Goal: Task Accomplishment & Management: Manage account settings

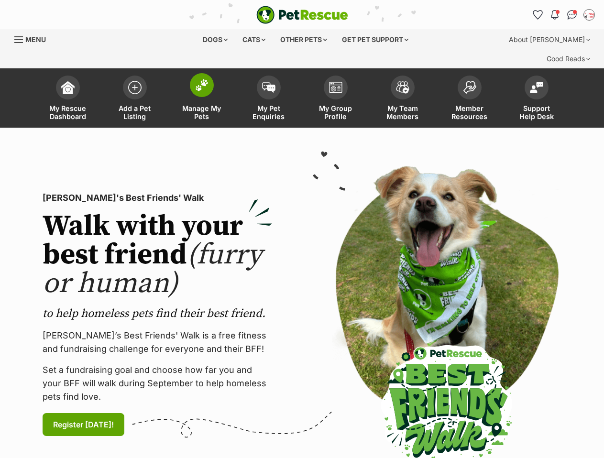
click at [211, 104] on span "Manage My Pets" at bounding box center [201, 112] width 43 height 16
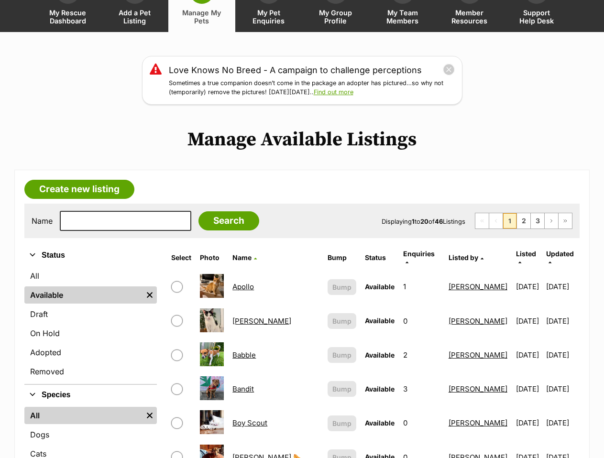
scroll to position [144, 0]
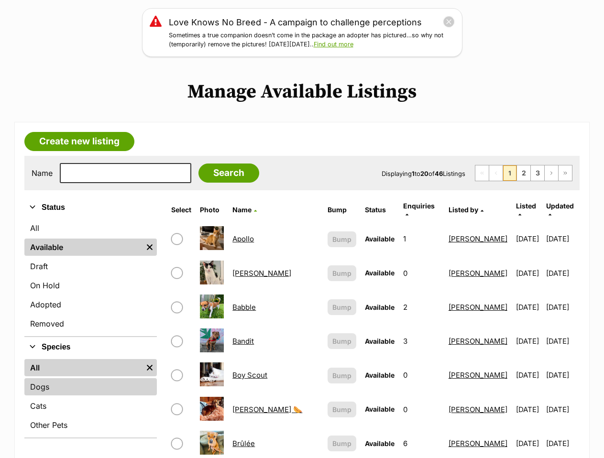
click at [61, 379] on link "Dogs" at bounding box center [90, 387] width 133 height 17
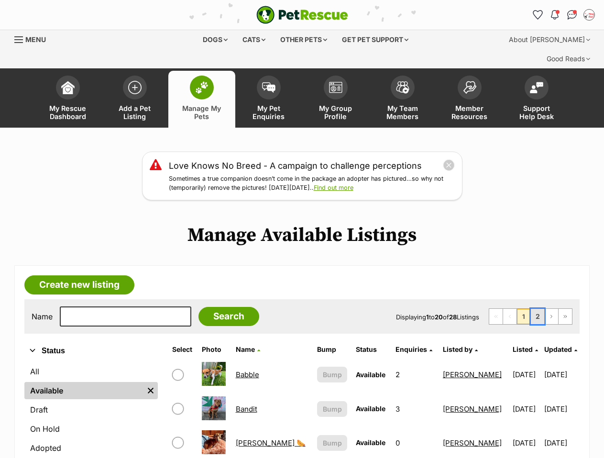
click at [536, 309] on link "2" at bounding box center [537, 316] width 13 height 15
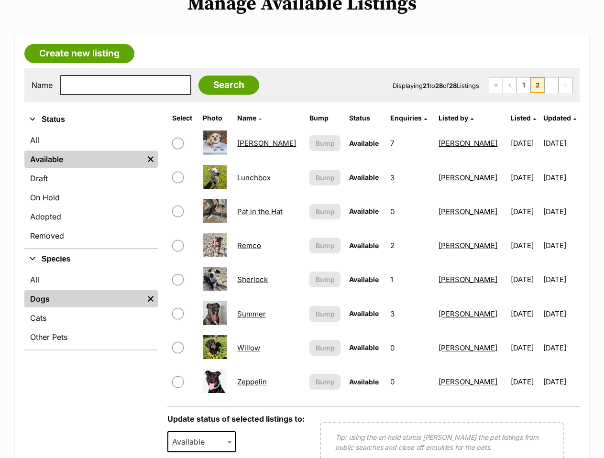
scroll to position [239, 0]
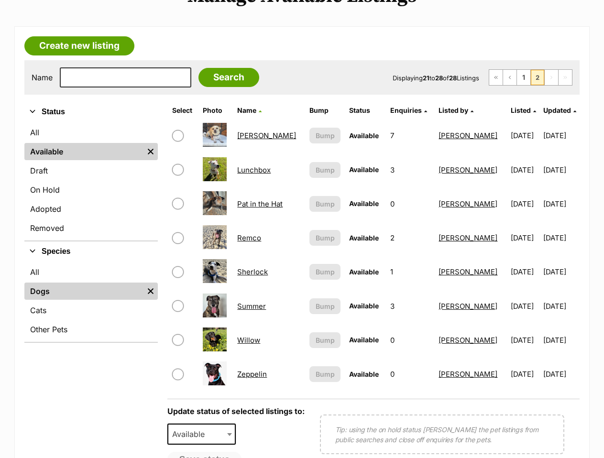
click at [257, 370] on link "Zeppelin" at bounding box center [252, 374] width 30 height 9
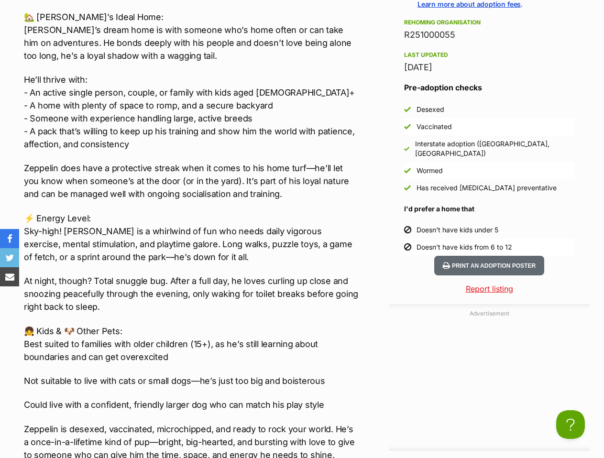
scroll to position [1101, 0]
